Goal: Task Accomplishment & Management: Use online tool/utility

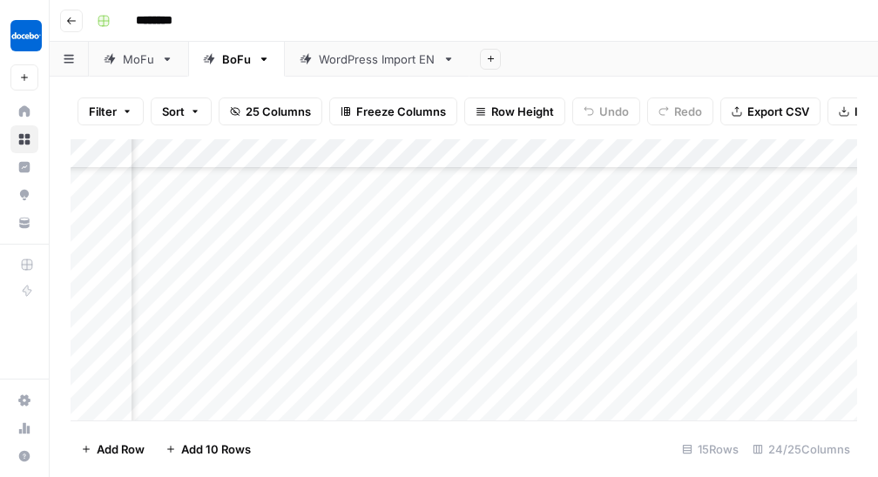
scroll to position [220, 190]
click at [757, 229] on div "Add Column" at bounding box center [464, 280] width 787 height 282
click at [634, 224] on div "Add Column" at bounding box center [464, 280] width 787 height 282
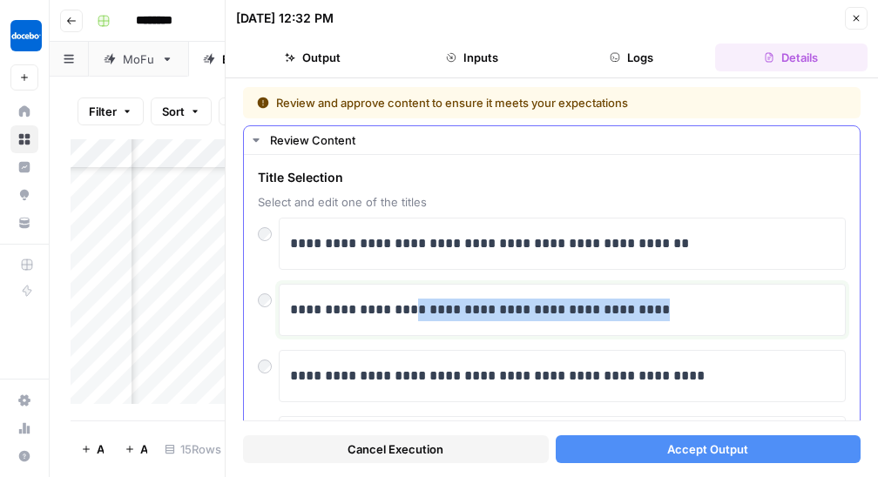
drag, startPoint x: 414, startPoint y: 307, endPoint x: 751, endPoint y: 321, distance: 337.5
click at [751, 321] on p "**********" at bounding box center [562, 310] width 545 height 23
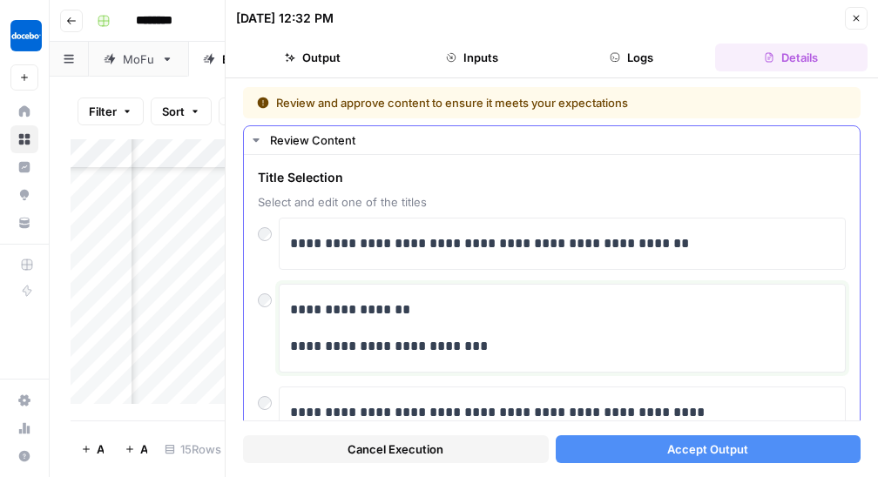
click at [290, 345] on p "**********" at bounding box center [562, 346] width 545 height 23
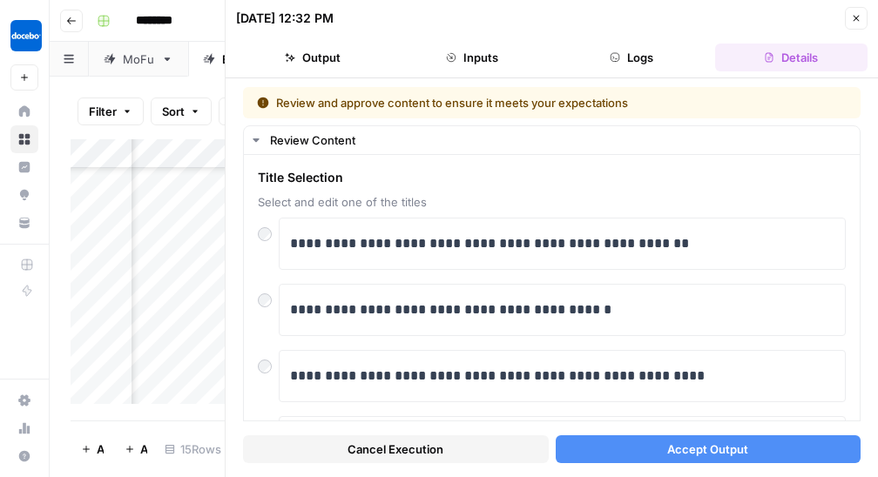
click at [643, 448] on button "Accept Output" at bounding box center [709, 450] width 306 height 28
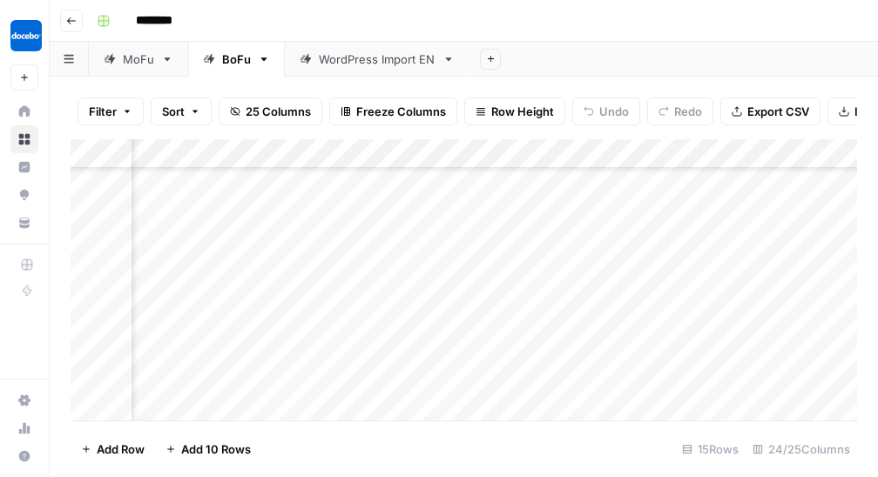
scroll to position [220, 1110]
click at [626, 232] on div "Add Column" at bounding box center [464, 280] width 787 height 282
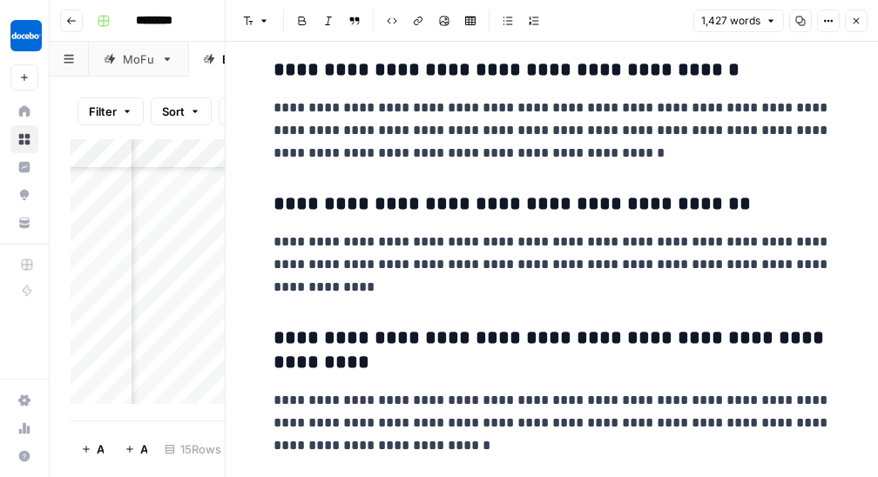
scroll to position [7039, 0]
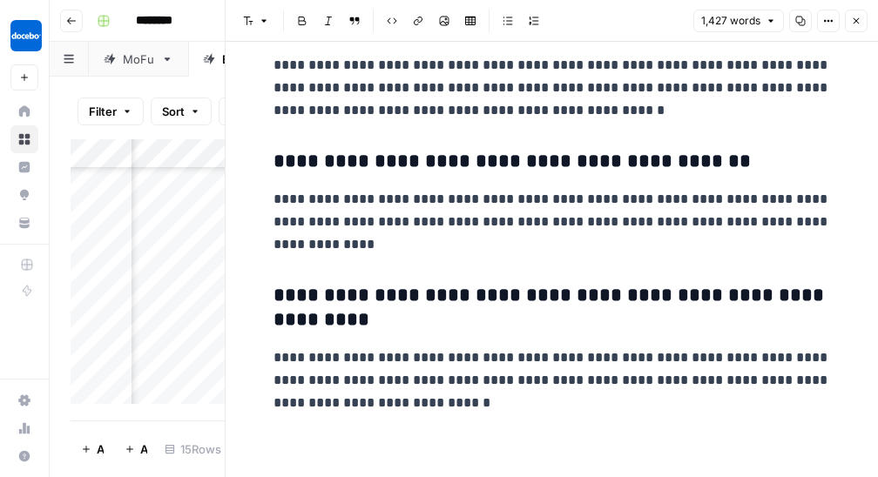
click at [856, 21] on icon "button" at bounding box center [857, 21] width 6 height 6
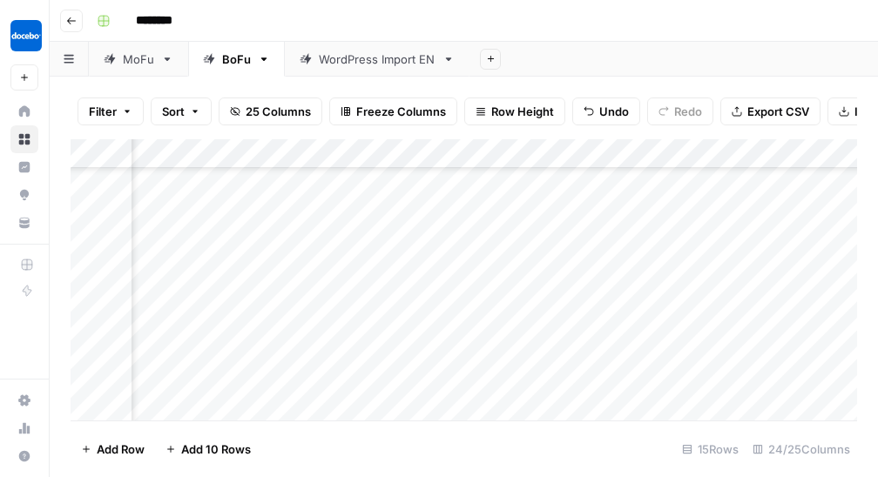
scroll to position [220, 1648]
click at [712, 230] on div "Add Column" at bounding box center [464, 280] width 787 height 282
click at [654, 227] on div "Add Column" at bounding box center [464, 280] width 787 height 282
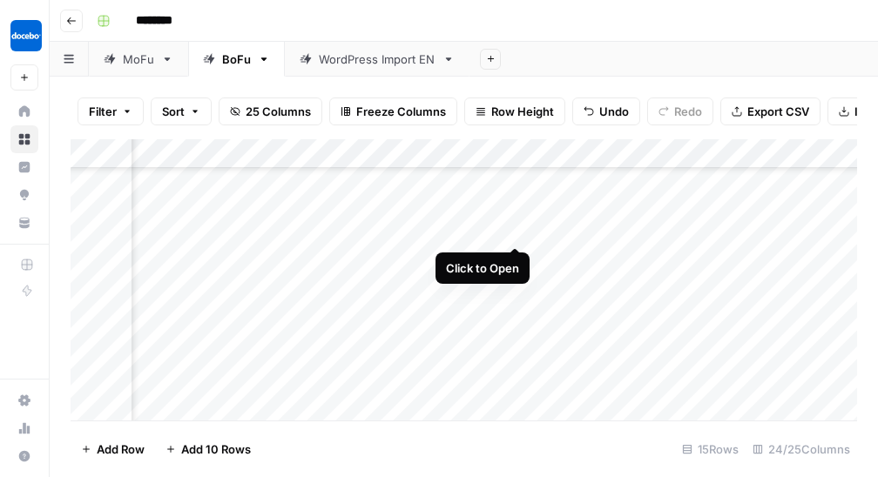
click at [513, 230] on div "Add Column" at bounding box center [464, 280] width 787 height 282
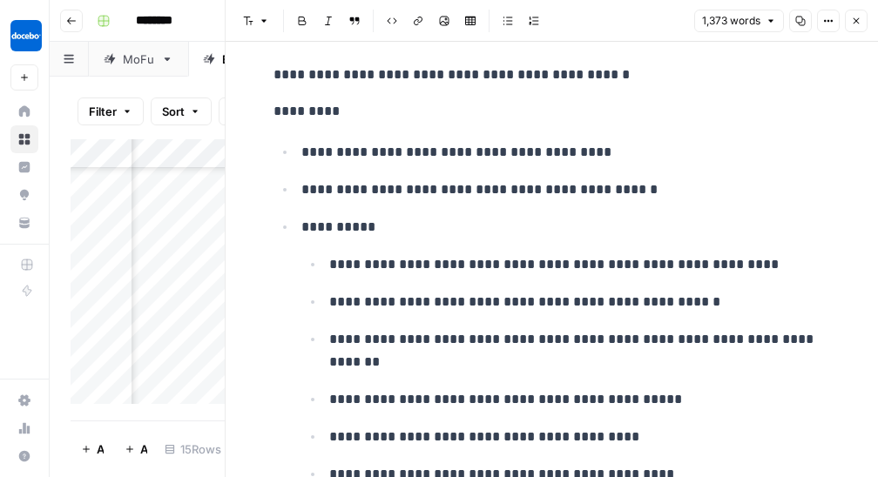
scroll to position [6308, 0]
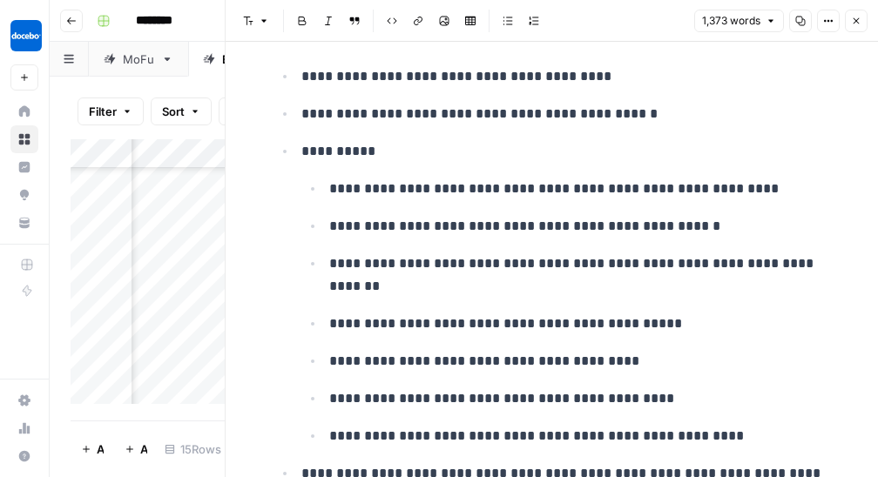
click at [852, 13] on button "Close" at bounding box center [856, 21] width 23 height 23
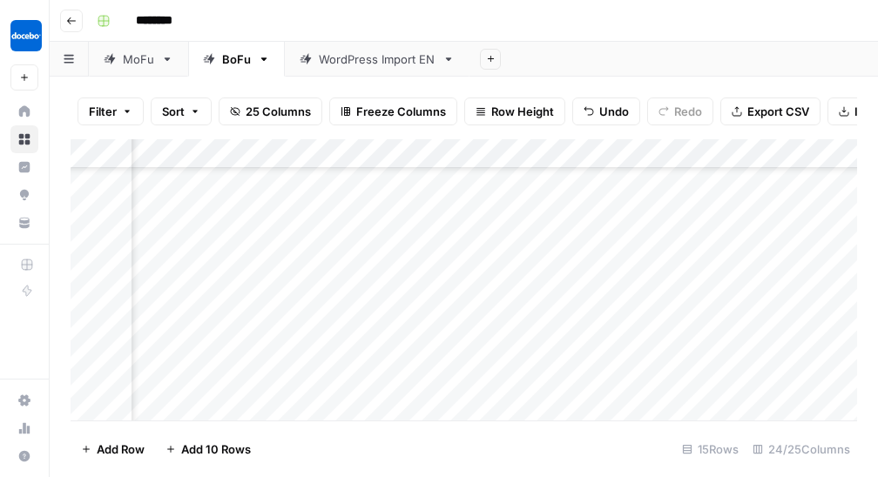
scroll to position [220, 2538]
click at [753, 228] on div "Add Column" at bounding box center [464, 280] width 787 height 282
click at [307, 231] on div "Add Column" at bounding box center [464, 280] width 787 height 282
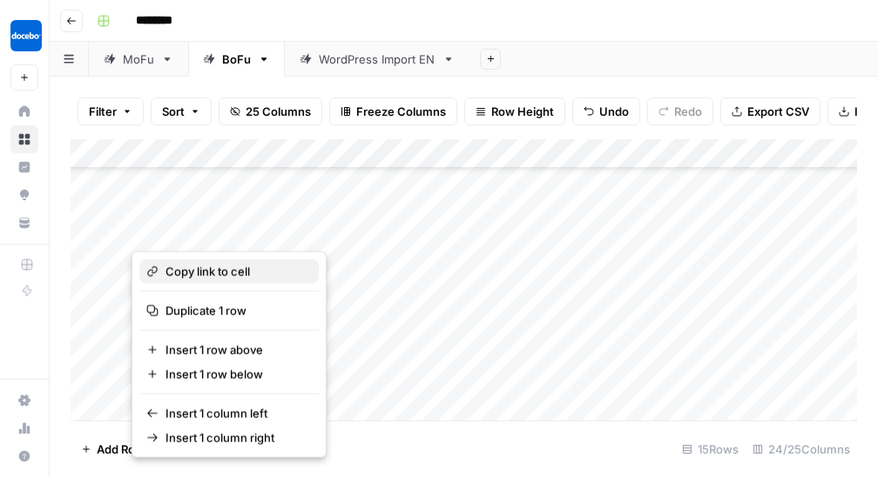
click at [254, 281] on button "Copy link to cell" at bounding box center [228, 272] width 179 height 24
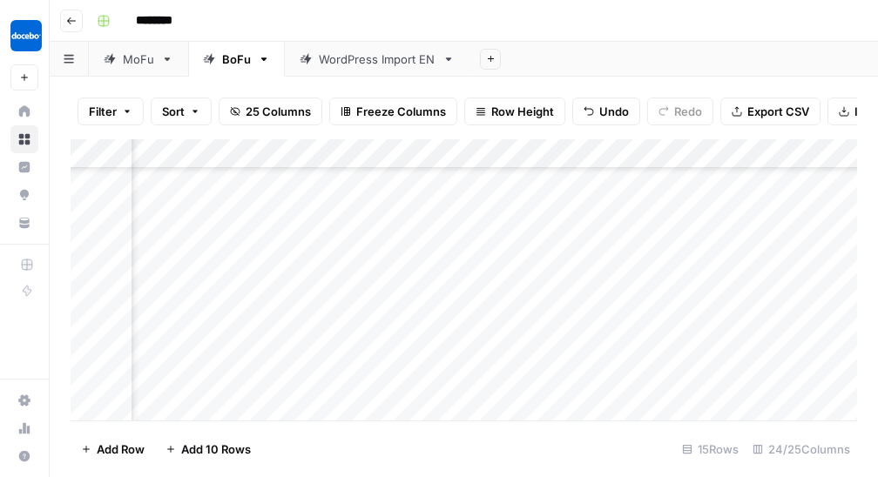
scroll to position [220, 3150]
